Goal: Information Seeking & Learning: Compare options

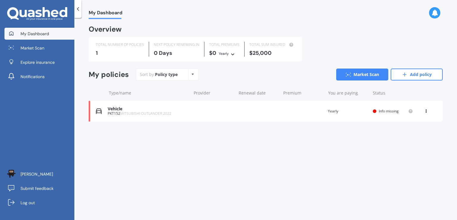
click at [429, 113] on div "View option View policy Delete" at bounding box center [426, 111] width 5 height 6
click at [411, 133] on div "Delete" at bounding box center [413, 134] width 59 height 12
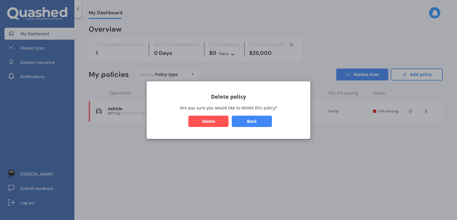
click at [208, 122] on button "Delete" at bounding box center [209, 120] width 40 height 11
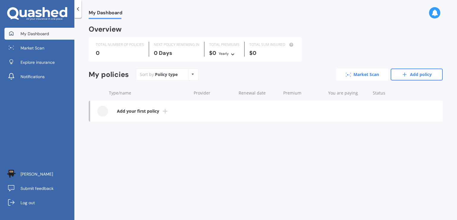
click at [357, 75] on link "Market Scan" at bounding box center [363, 74] width 52 height 12
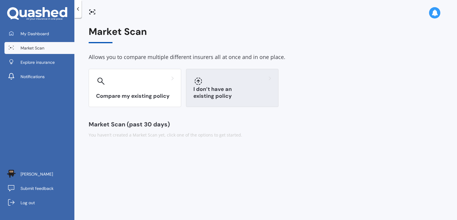
click at [233, 94] on h3 "I don’t have an existing policy" at bounding box center [233, 93] width 78 height 14
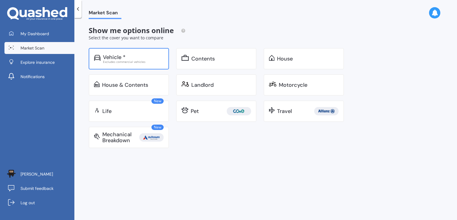
click at [136, 62] on div "Excludes commercial vehicles" at bounding box center [133, 61] width 61 height 3
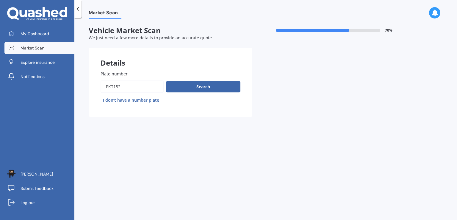
click at [132, 88] on input "Plate number" at bounding box center [132, 86] width 63 height 13
type input "p"
type input "KNY715"
click at [194, 88] on button "Search" at bounding box center [203, 86] width 74 height 11
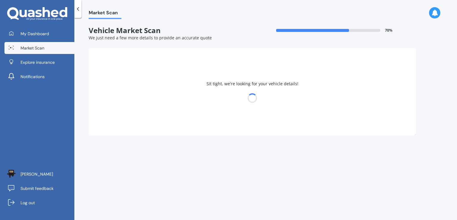
select select "VOLVO"
select select "V50"
select select "14"
select select "02"
select select "1980"
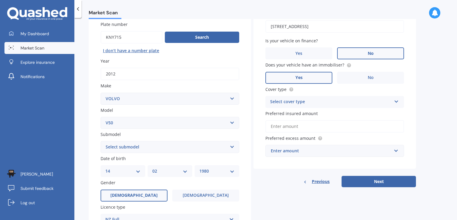
scroll to position [50, 0]
click at [229, 143] on select "Select submodel (All other) T5" at bounding box center [170, 147] width 139 height 12
select select "(ALL OTHER)"
click at [101, 141] on select "Select submodel (All other) T5" at bounding box center [170, 147] width 139 height 12
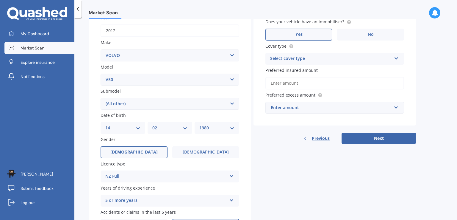
scroll to position [131, 0]
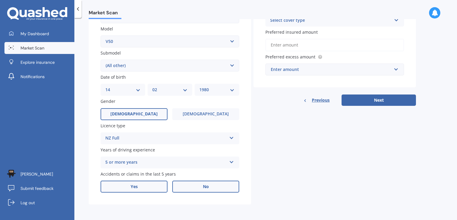
click at [142, 187] on label "Yes" at bounding box center [134, 186] width 67 height 12
click at [0, 0] on input "Yes" at bounding box center [0, 0] width 0 height 0
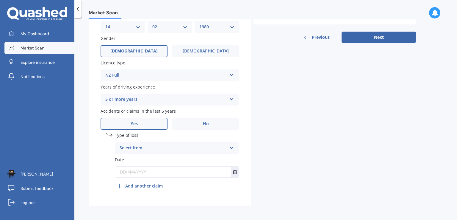
scroll to position [195, 0]
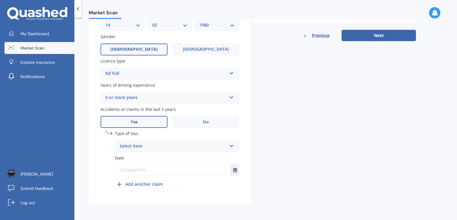
click at [232, 141] on div "Select item At fault accident Not at fault accident" at bounding box center [177, 146] width 124 height 12
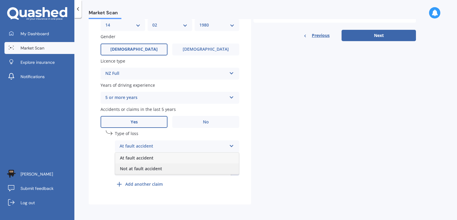
click at [198, 170] on div "Not at fault accident" at bounding box center [177, 168] width 124 height 11
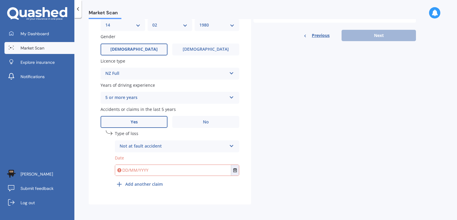
click at [205, 169] on input "text" at bounding box center [173, 170] width 116 height 11
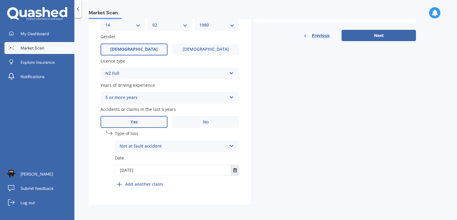
click at [232, 170] on button "Select date" at bounding box center [235, 170] width 8 height 11
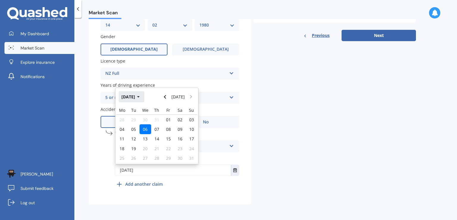
click at [144, 95] on button "[DATE]" at bounding box center [132, 96] width 26 height 11
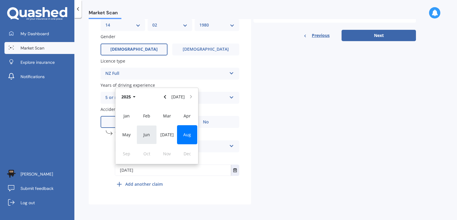
click at [149, 134] on span "Jun" at bounding box center [147, 135] width 7 height 6
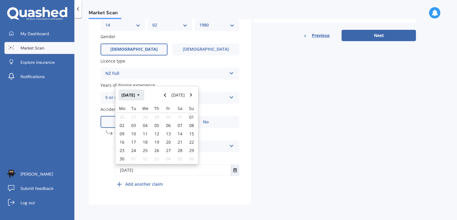
click at [140, 95] on icon "button" at bounding box center [138, 94] width 2 height 1
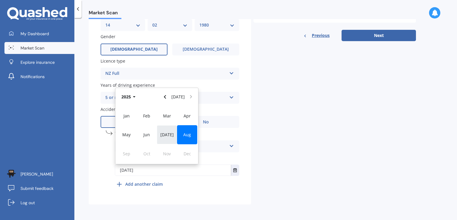
click at [161, 138] on div "[DATE]" at bounding box center [167, 134] width 20 height 19
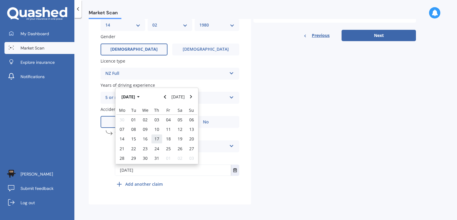
click at [158, 137] on span "17" at bounding box center [157, 139] width 5 height 6
type input "[DATE]"
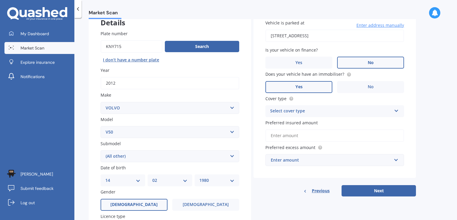
scroll to position [41, 0]
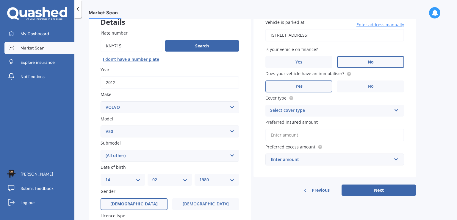
click at [347, 108] on div "Select cover type" at bounding box center [331, 110] width 122 height 7
click at [325, 119] on div "Comprehensive" at bounding box center [335, 122] width 138 height 11
click at [311, 132] on input "Preferred insured amount" at bounding box center [335, 135] width 139 height 13
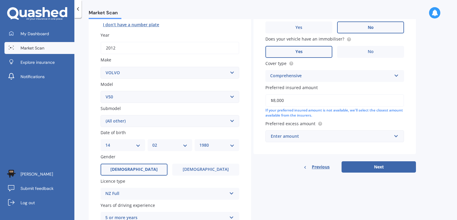
scroll to position [77, 0]
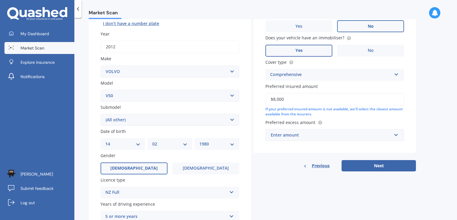
drag, startPoint x: 285, startPoint y: 97, endPoint x: 267, endPoint y: 98, distance: 18.2
click at [267, 98] on input "$8,000" at bounding box center [335, 99] width 139 height 13
type input "$6,000"
click at [321, 130] on input "text" at bounding box center [332, 134] width 133 height 11
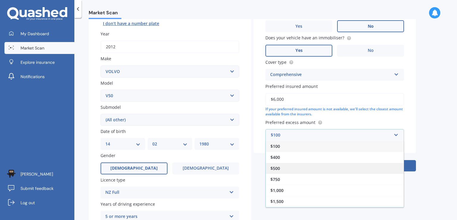
click at [284, 169] on div "$500" at bounding box center [335, 168] width 138 height 11
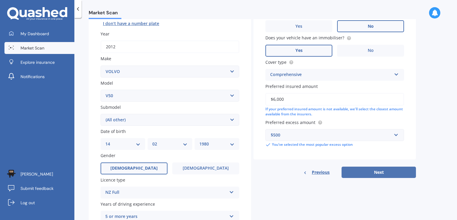
click at [376, 168] on button "Next" at bounding box center [379, 171] width 74 height 11
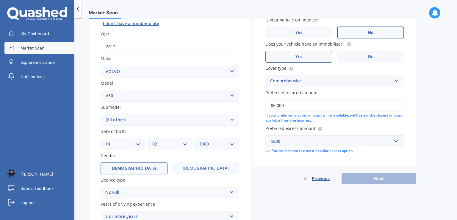
scroll to position [41, 0]
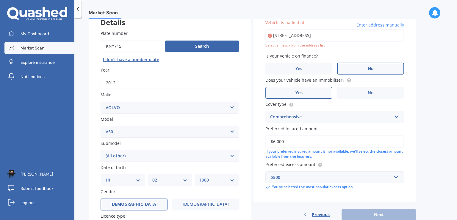
type input "[STREET_ADDRESS]"
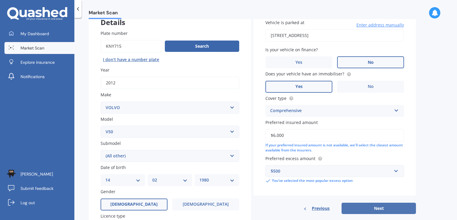
click at [360, 209] on button "Next" at bounding box center [379, 208] width 74 height 11
select select "14"
select select "02"
select select "1980"
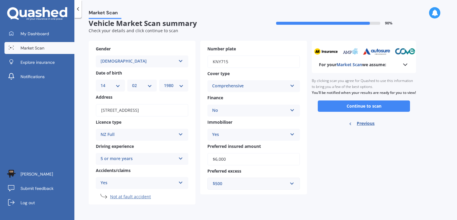
scroll to position [0, 0]
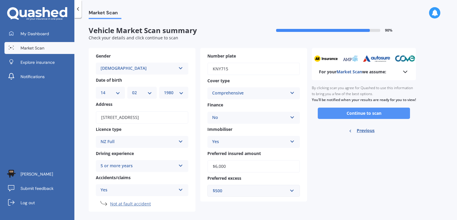
click at [361, 117] on button "Continue to scan" at bounding box center [364, 113] width 92 height 11
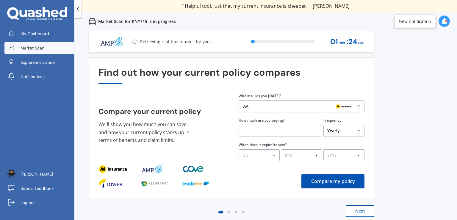
click at [358, 107] on icon at bounding box center [359, 106] width 9 height 11
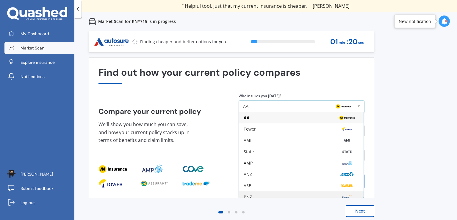
scroll to position [1, 0]
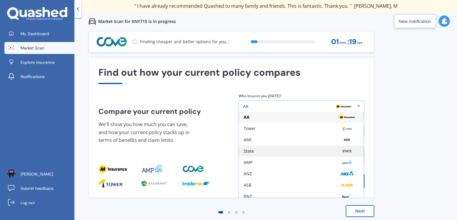
click at [275, 149] on div "State" at bounding box center [301, 151] width 115 height 5
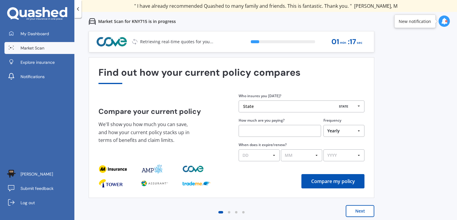
click at [299, 130] on input "text" at bounding box center [280, 131] width 82 height 12
click at [342, 129] on select "Yearly Six-Monthly Quarterly Monthly Fortnightly Weekly One-Off" at bounding box center [344, 131] width 41 height 12
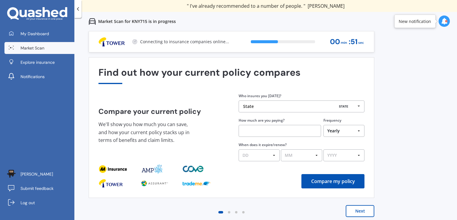
select select "Monthly"
click at [324, 125] on select "Yearly Six-Monthly Quarterly Monthly Fortnightly Weekly One-Off" at bounding box center [344, 131] width 41 height 12
click at [286, 133] on input "text" at bounding box center [280, 131] width 82 height 12
type input "$67.00"
click at [269, 159] on select "DD 01 02 03 04 05 06 07 08 09 10 11 12 13 14 15 16 17 18 19 20 21 22 23 24 25 2…" at bounding box center [259, 155] width 41 height 12
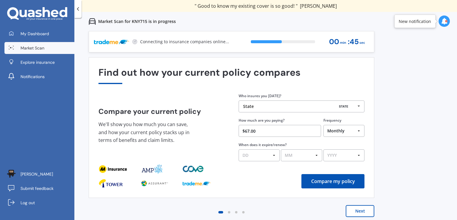
select select "08"
click at [239, 149] on select "DD 01 02 03 04 05 06 07 08 09 10 11 12 13 14 15 16 17 18 19 20 21 22 23 24 25 2…" at bounding box center [259, 155] width 41 height 12
click at [312, 168] on div "Find out how your current policy compares Compare your current policy We'll sho…" at bounding box center [232, 127] width 266 height 121
click at [312, 158] on select "MM 01 02 03 04 05 06 07 08 09 10 11 12" at bounding box center [301, 155] width 41 height 12
select select "12"
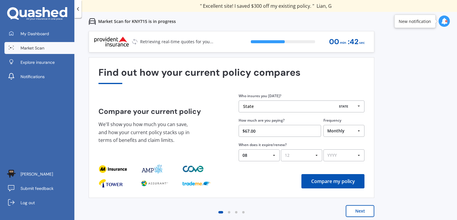
click at [281, 149] on select "MM 01 02 03 04 05 06 07 08 09 10 11 12" at bounding box center [301, 155] width 41 height 12
click at [336, 149] on select "YYYY 2026 2025 2024" at bounding box center [344, 155] width 41 height 12
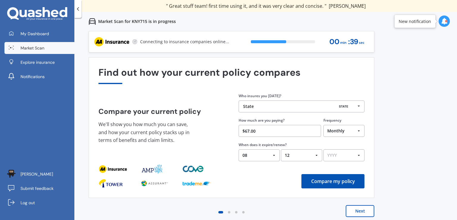
select select "2026"
click at [324, 149] on select "YYYY 2026 2025 2024" at bounding box center [344, 155] width 41 height 12
click at [345, 183] on button "Compare my policy" at bounding box center [333, 181] width 63 height 14
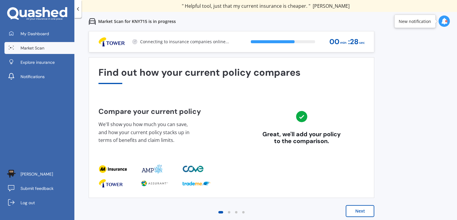
click at [359, 215] on button "Next" at bounding box center [360, 211] width 29 height 12
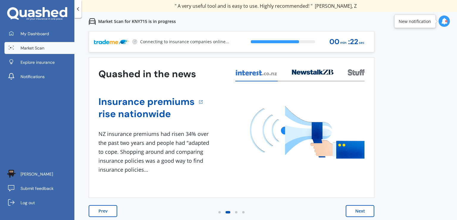
click at [367, 211] on button "Next" at bounding box center [360, 211] width 29 height 12
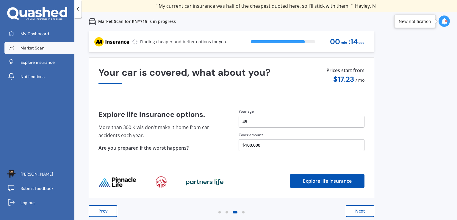
click at [361, 214] on button "Next" at bounding box center [360, 211] width 29 height 12
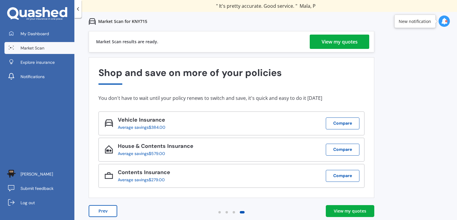
click at [361, 214] on div "View my quotes" at bounding box center [350, 211] width 32 height 6
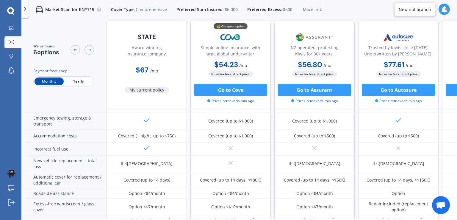
scroll to position [131, 0]
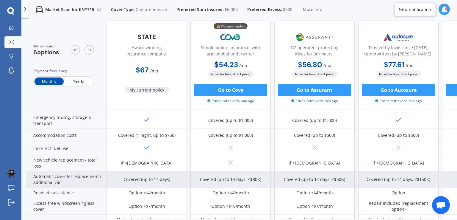
click at [90, 180] on div "Automatic cover for replacement / additional car" at bounding box center [66, 179] width 80 height 16
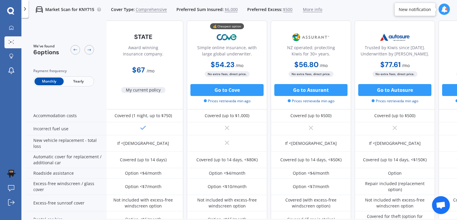
scroll to position [151, 4]
